Goal: Information Seeking & Learning: Learn about a topic

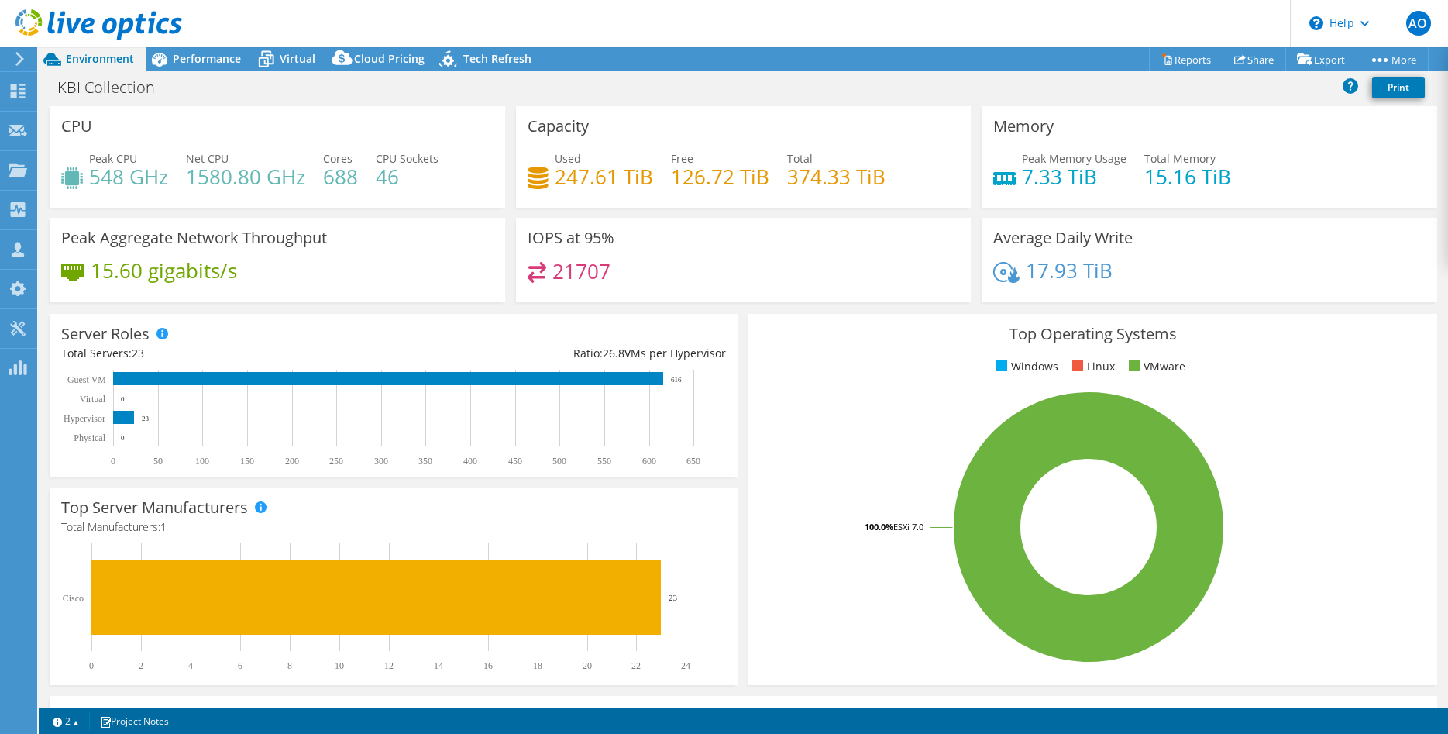
select select "USD"
click at [204, 64] on span "Performance" at bounding box center [207, 58] width 68 height 15
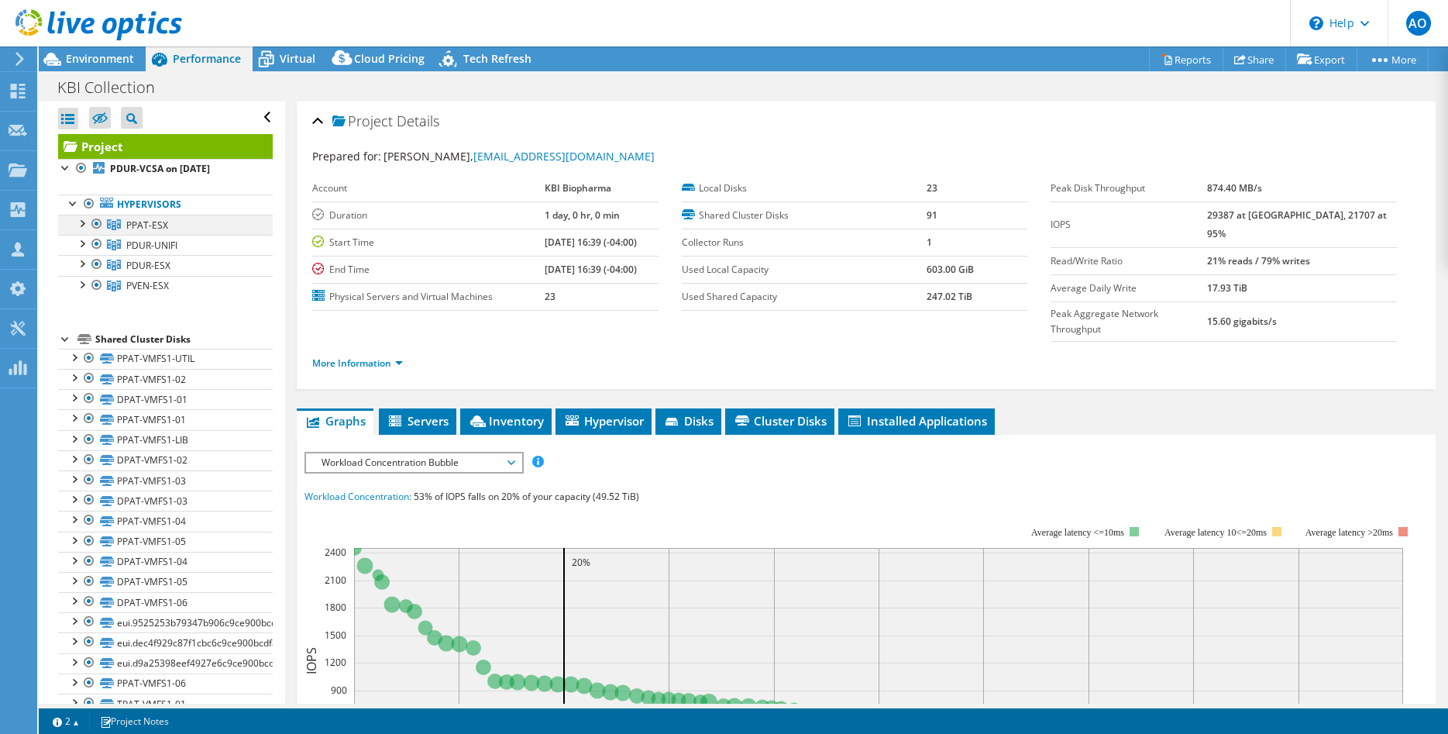
click at [81, 222] on div at bounding box center [81, 222] width 15 height 15
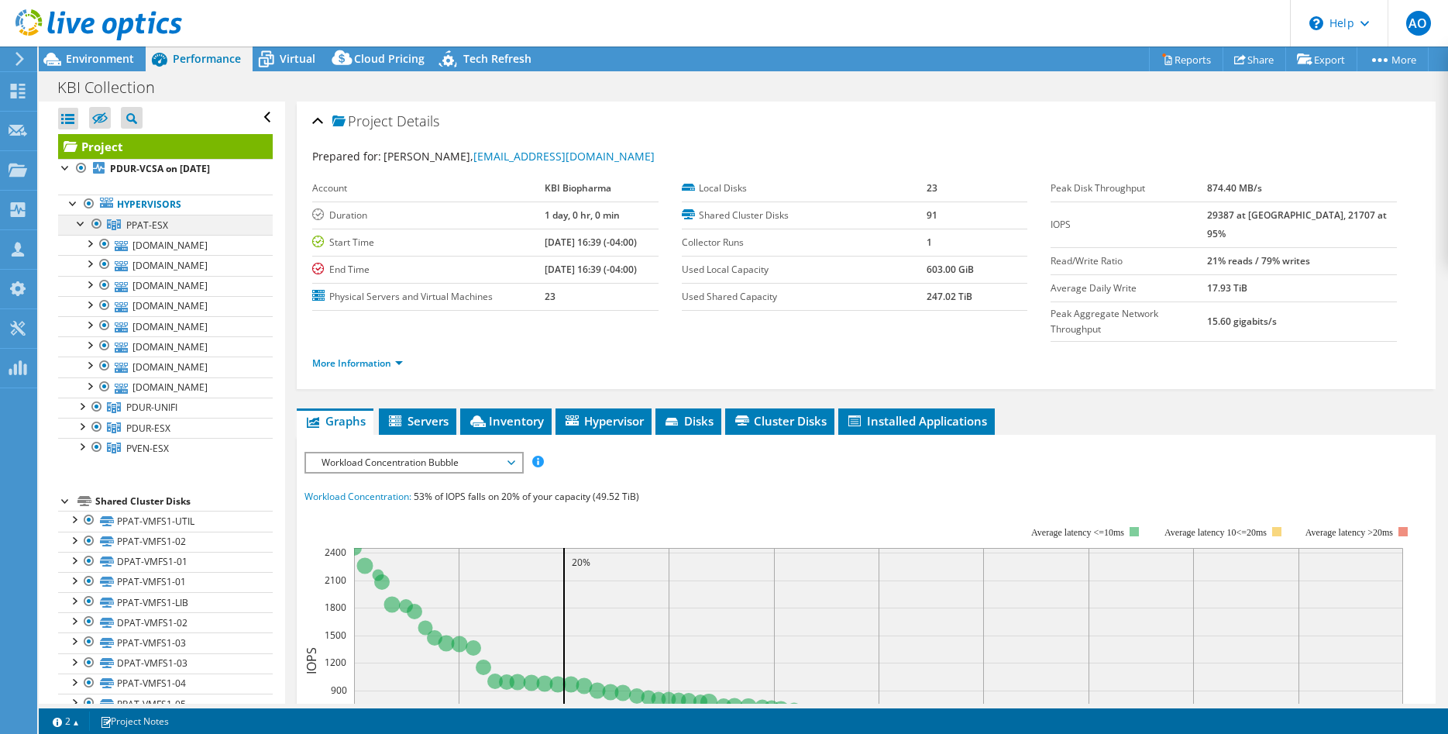
click at [81, 223] on div at bounding box center [81, 222] width 15 height 15
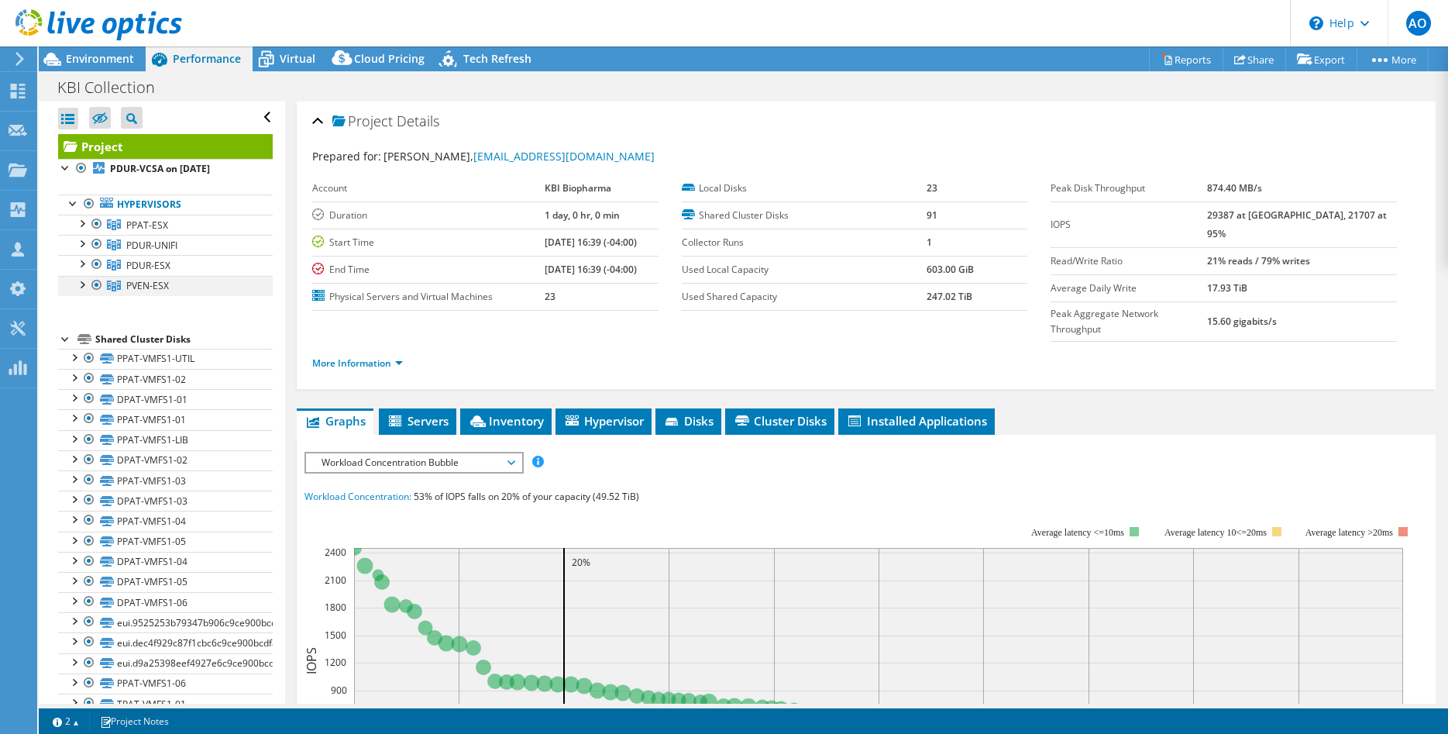
click at [79, 282] on div at bounding box center [81, 283] width 15 height 15
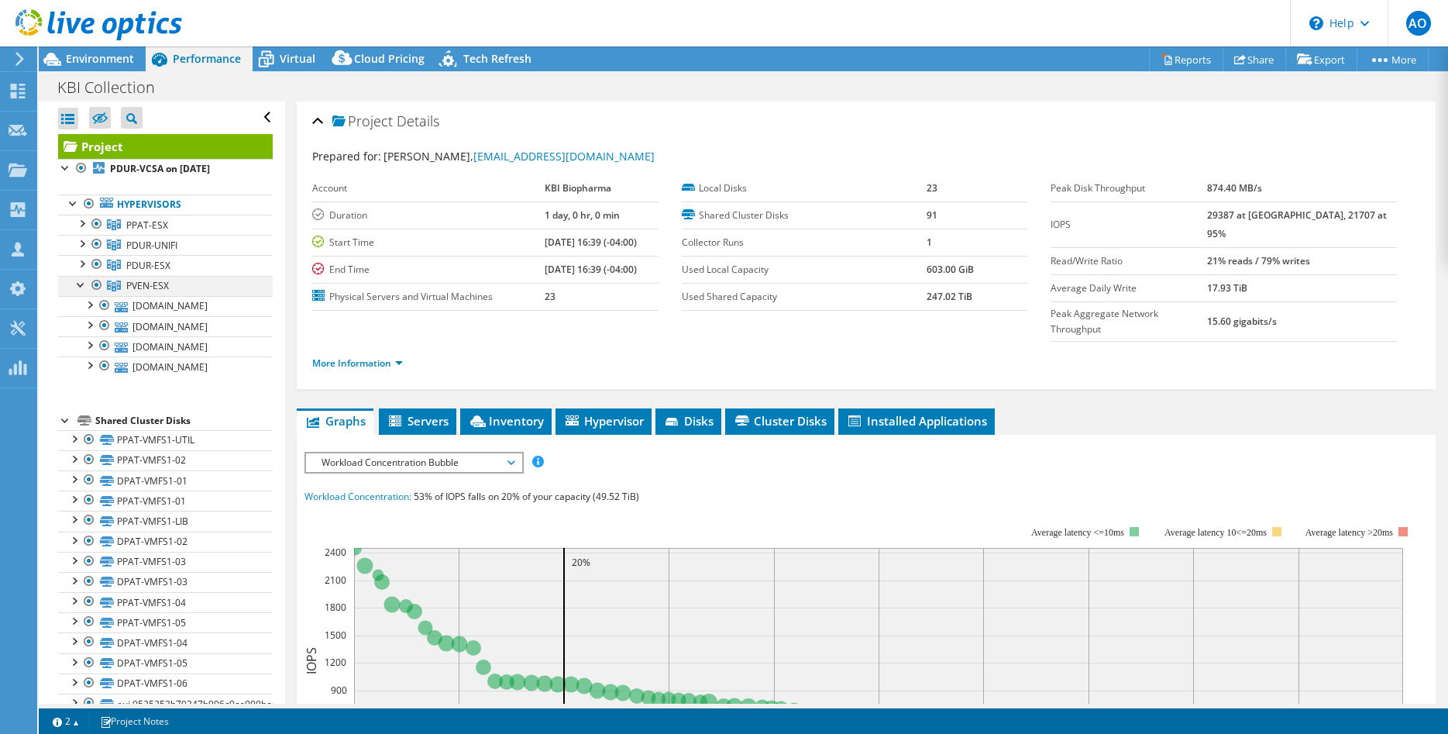
click at [77, 283] on div at bounding box center [81, 283] width 15 height 15
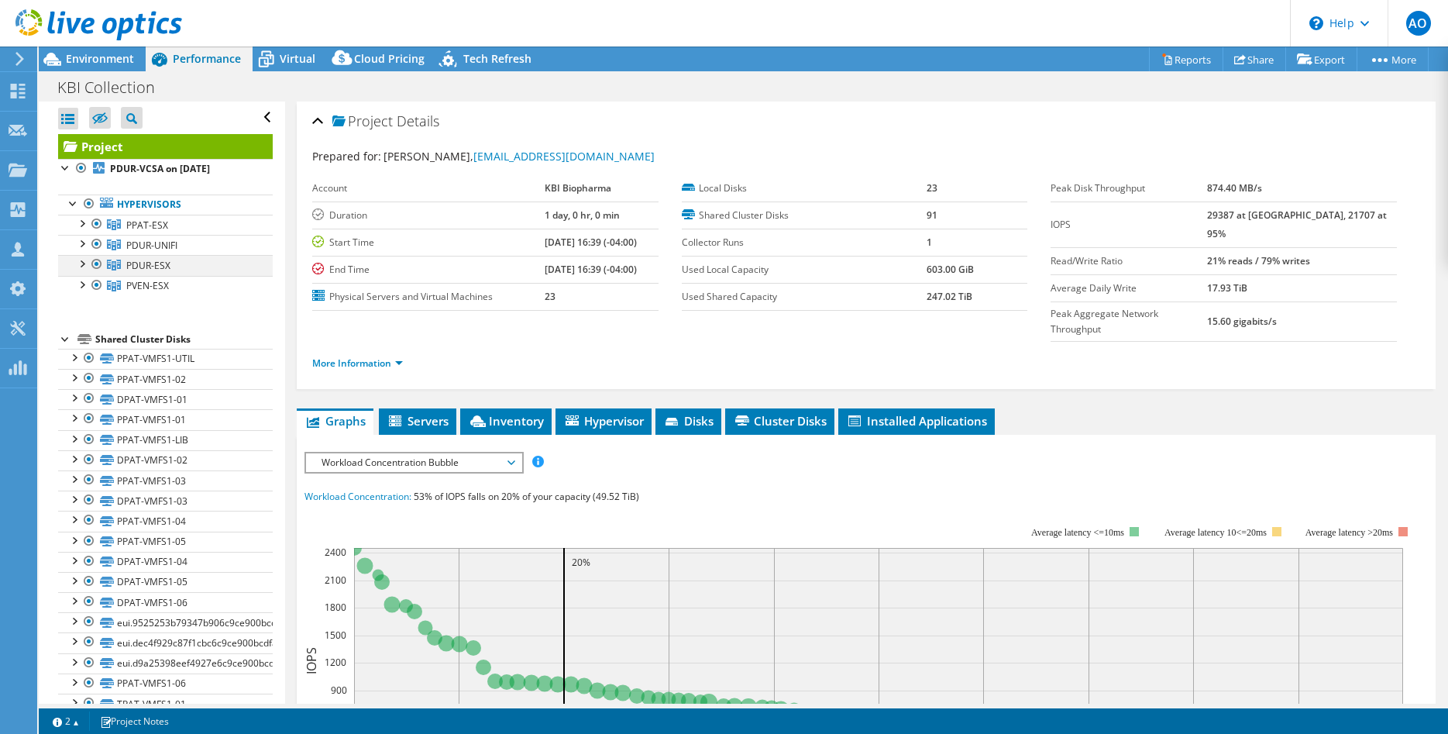
click at [77, 260] on div at bounding box center [81, 262] width 15 height 15
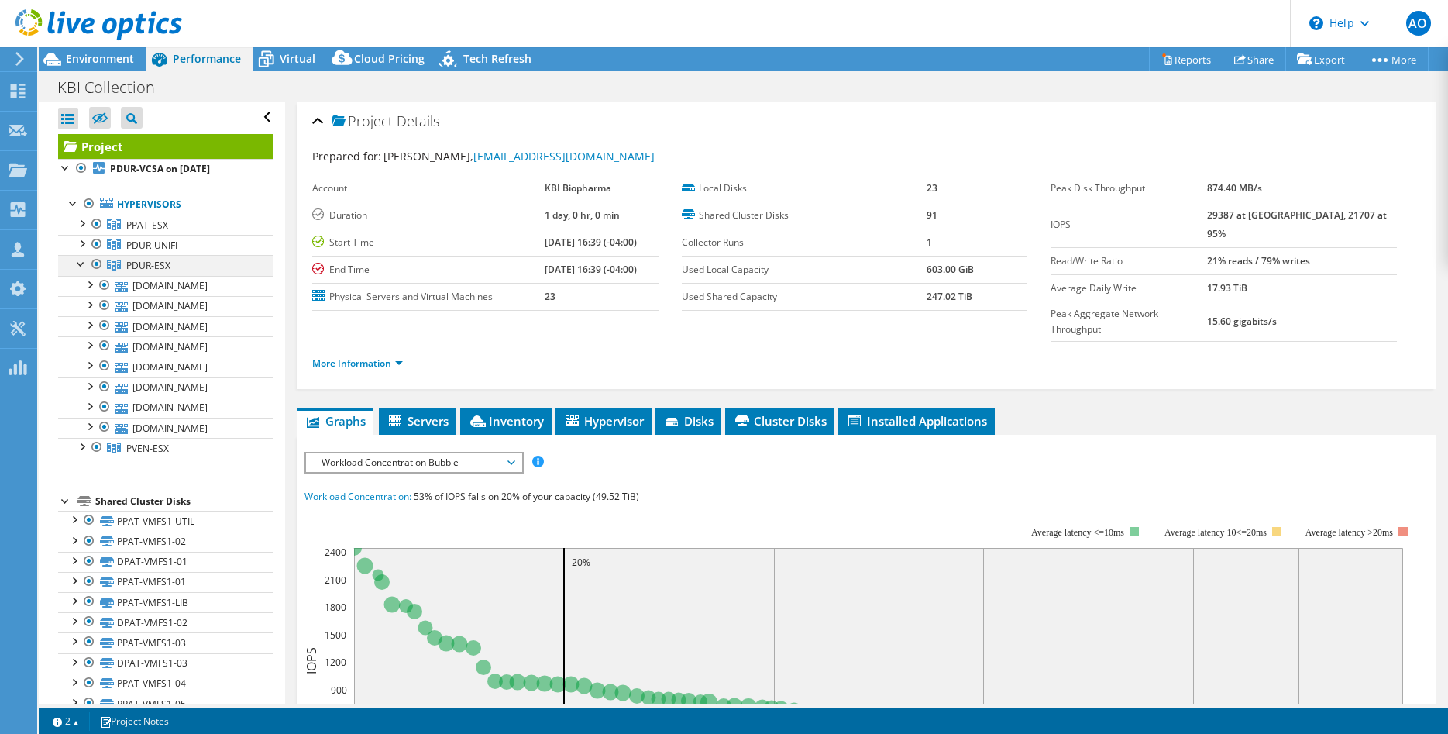
click at [77, 260] on div at bounding box center [81, 262] width 15 height 15
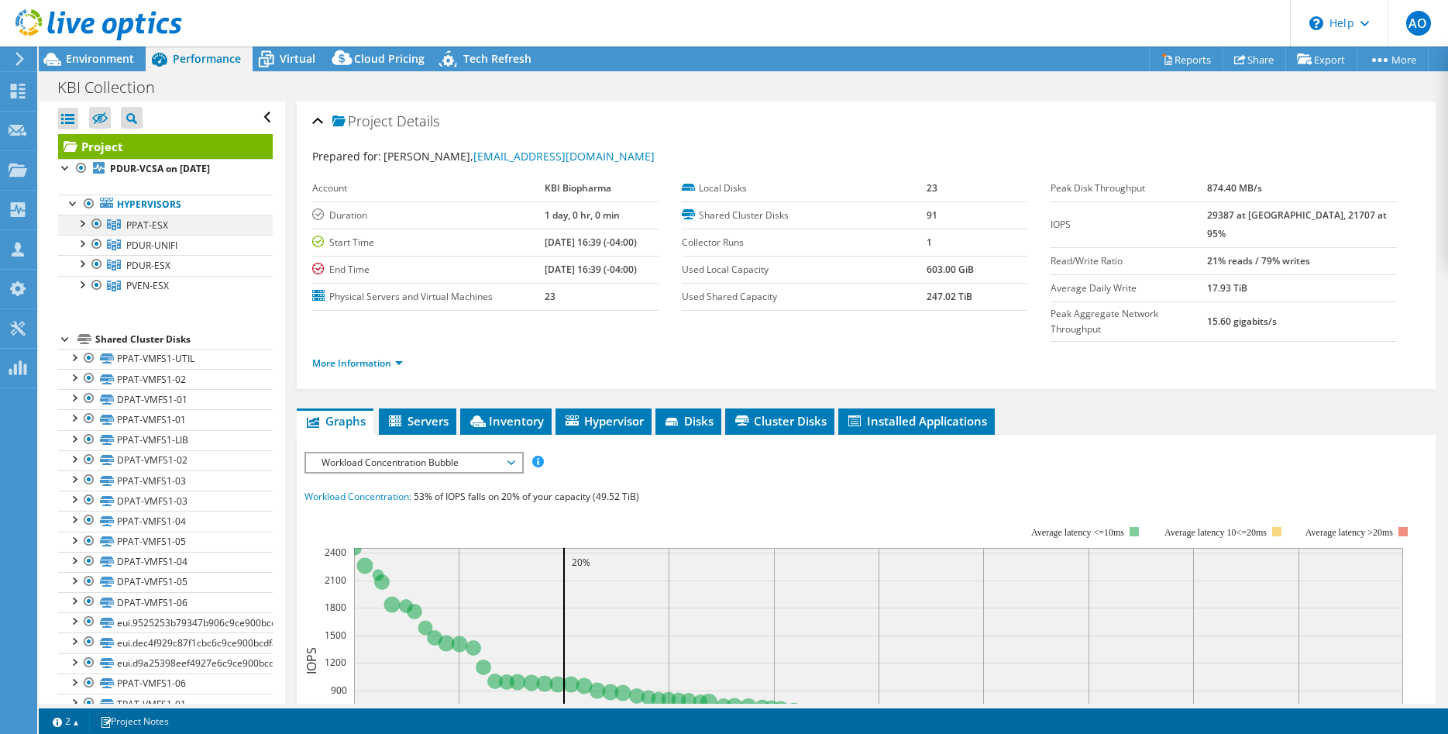
click at [81, 217] on div at bounding box center [81, 222] width 15 height 15
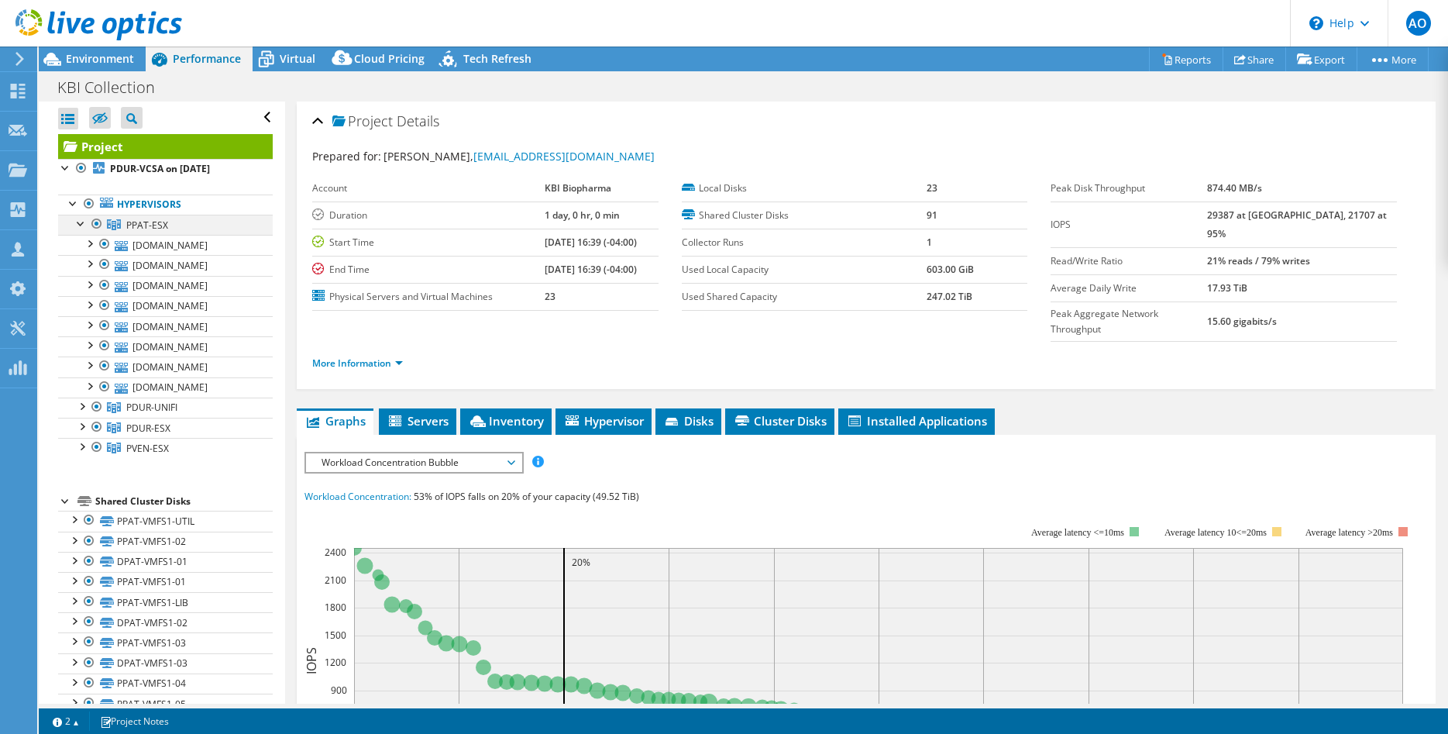
click at [81, 218] on div at bounding box center [81, 222] width 15 height 15
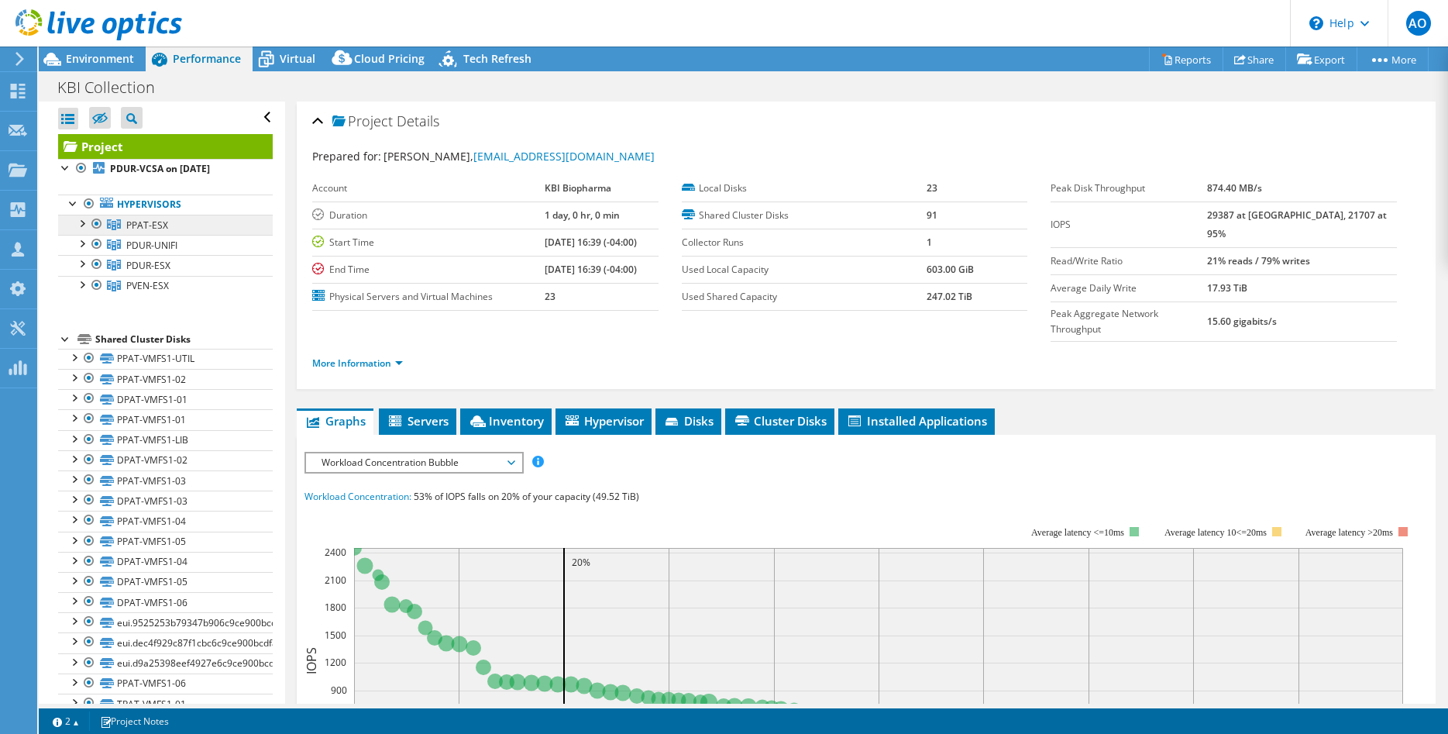
click at [139, 220] on span "PPAT-ESX" at bounding box center [147, 224] width 42 height 13
